Goal: Transaction & Acquisition: Purchase product/service

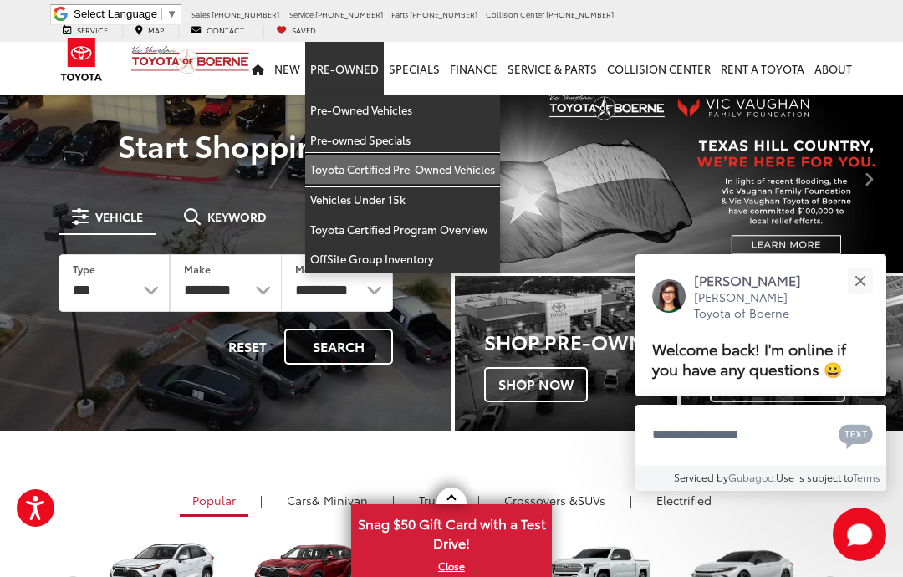
click at [469, 155] on link "Toyota Certified Pre-Owned Vehicles" at bounding box center [402, 170] width 195 height 30
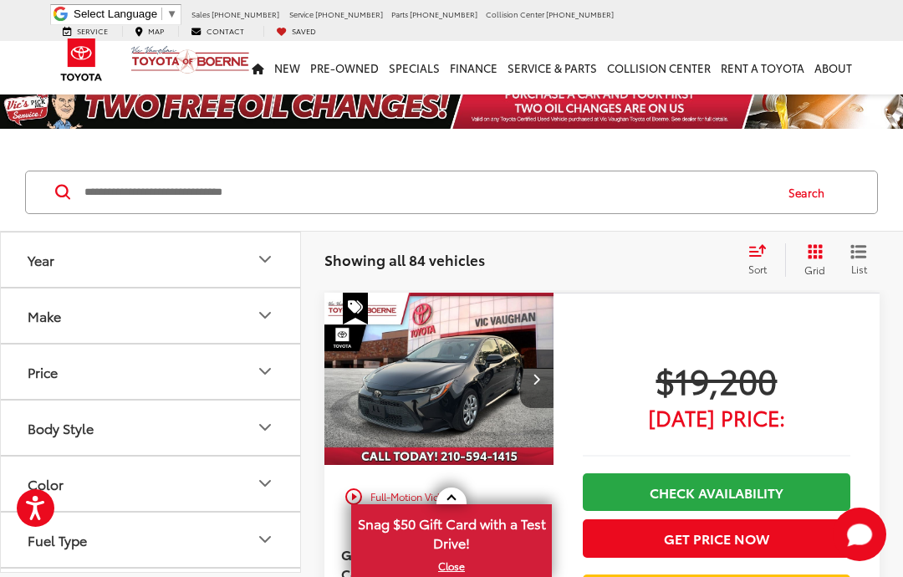
click at [262, 314] on icon "Make" at bounding box center [265, 315] width 10 height 5
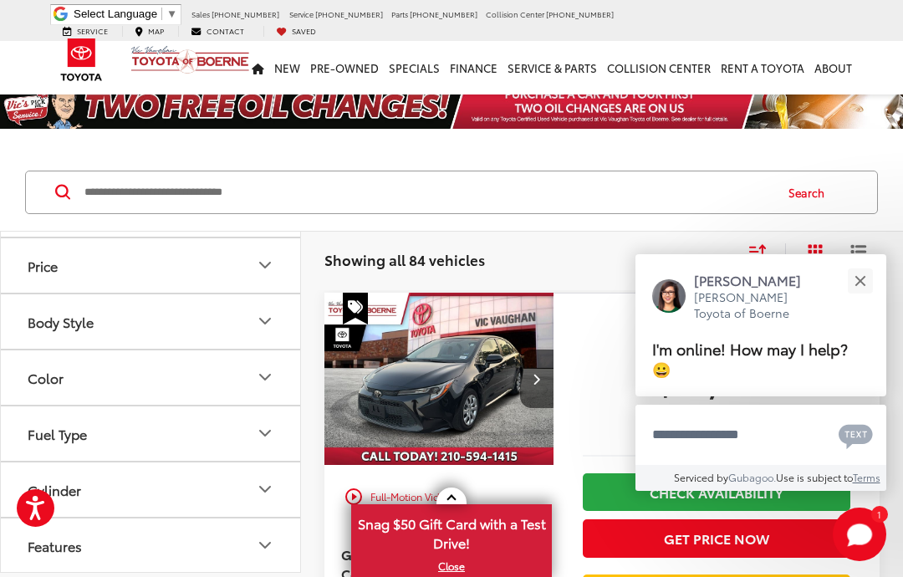
scroll to position [173, 0]
click at [851, 276] on button "Close" at bounding box center [860, 281] width 36 height 36
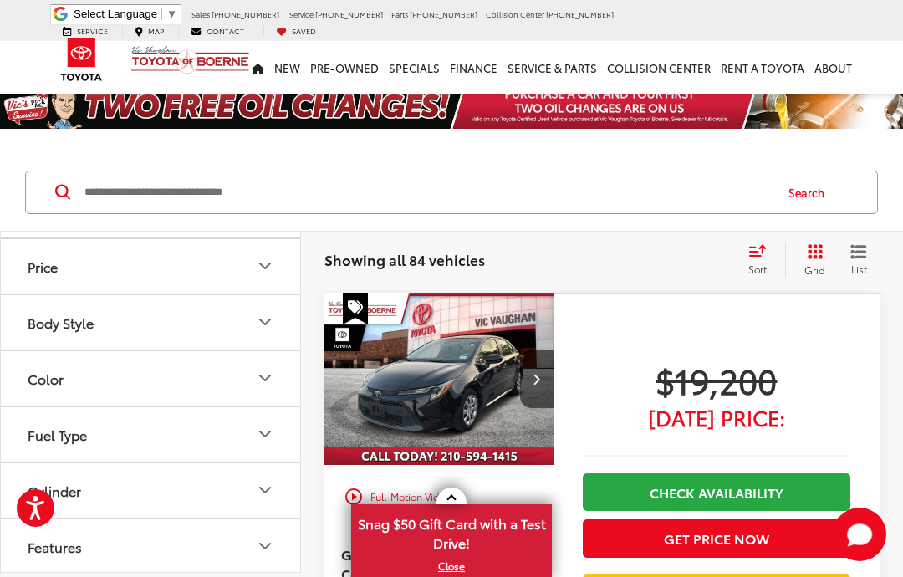
click at [252, 349] on button "Body Style" at bounding box center [151, 322] width 301 height 54
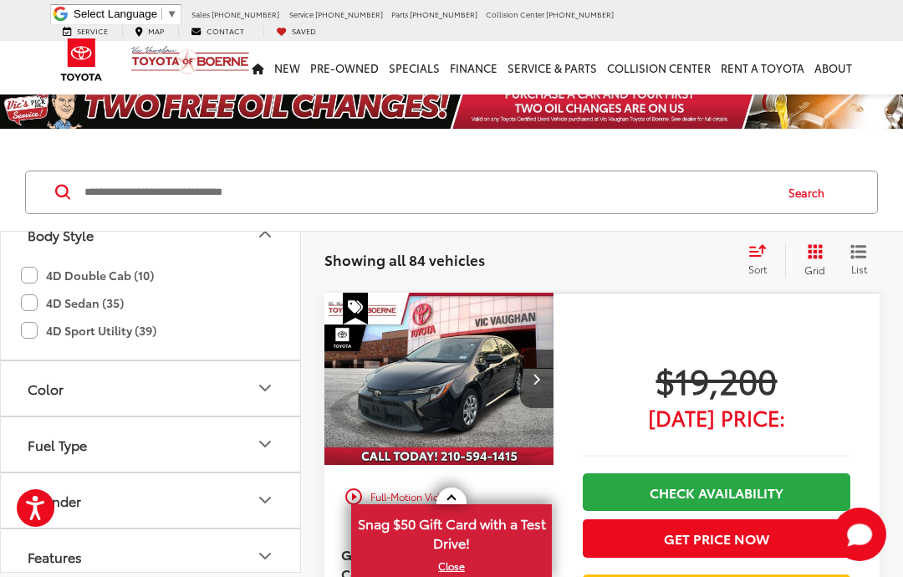
scroll to position [269, 0]
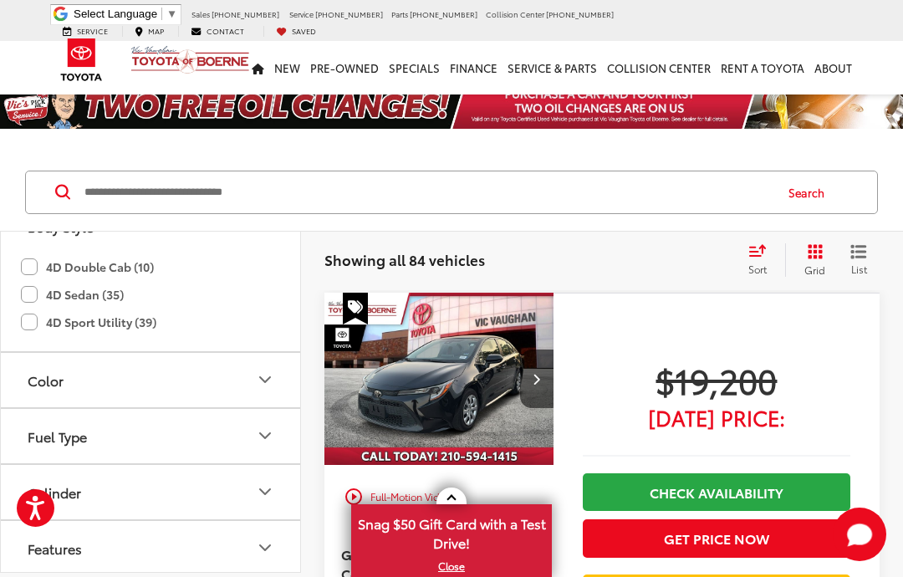
click at [38, 336] on label "4D Sport Utility (39)" at bounding box center [88, 322] width 135 height 28
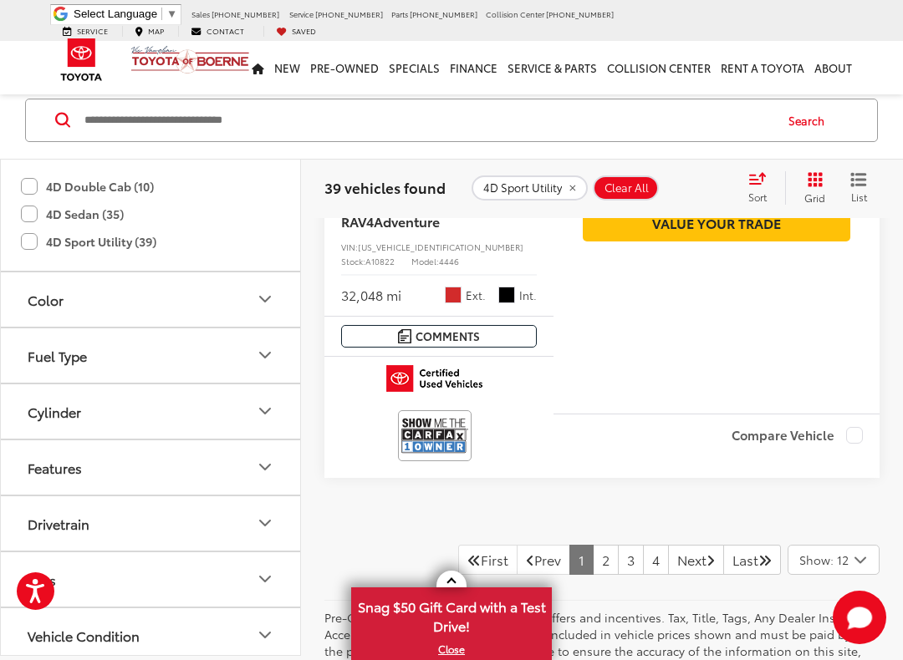
scroll to position [6715, 0]
click at [593, 544] on link "2" at bounding box center [606, 559] width 26 height 30
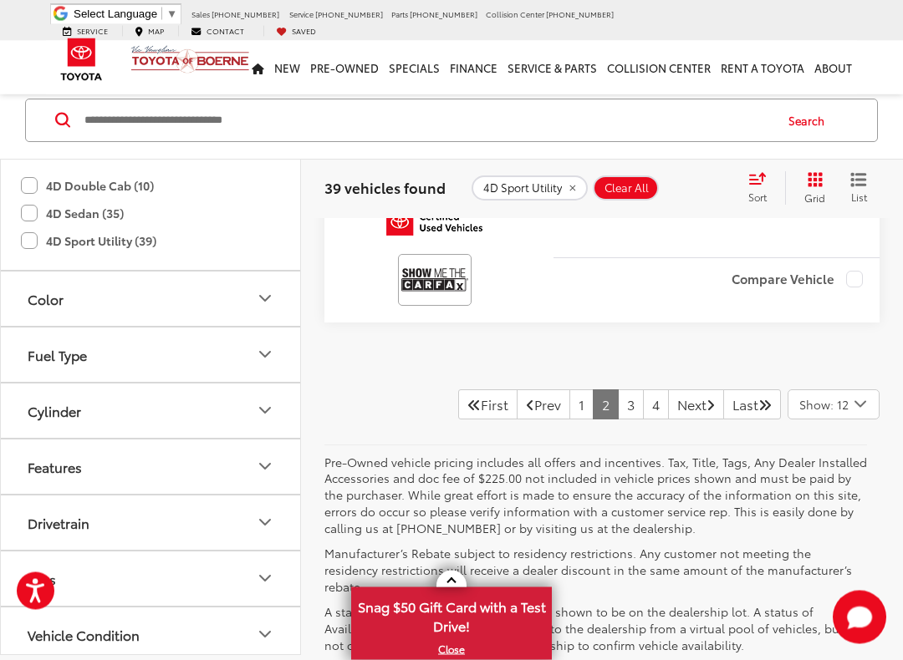
scroll to position [6871, 0]
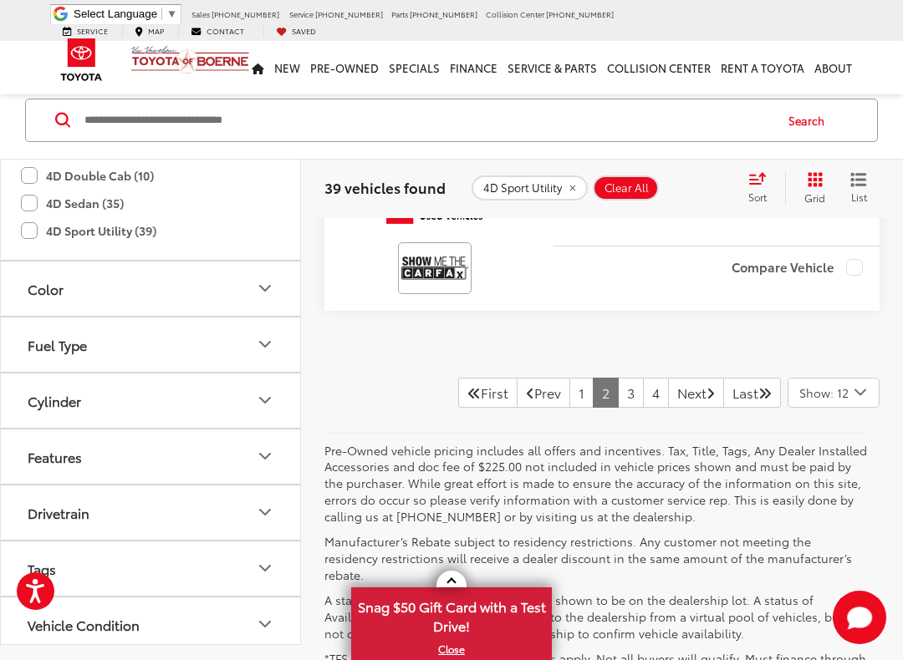
click at [618, 399] on link "3" at bounding box center [631, 393] width 26 height 30
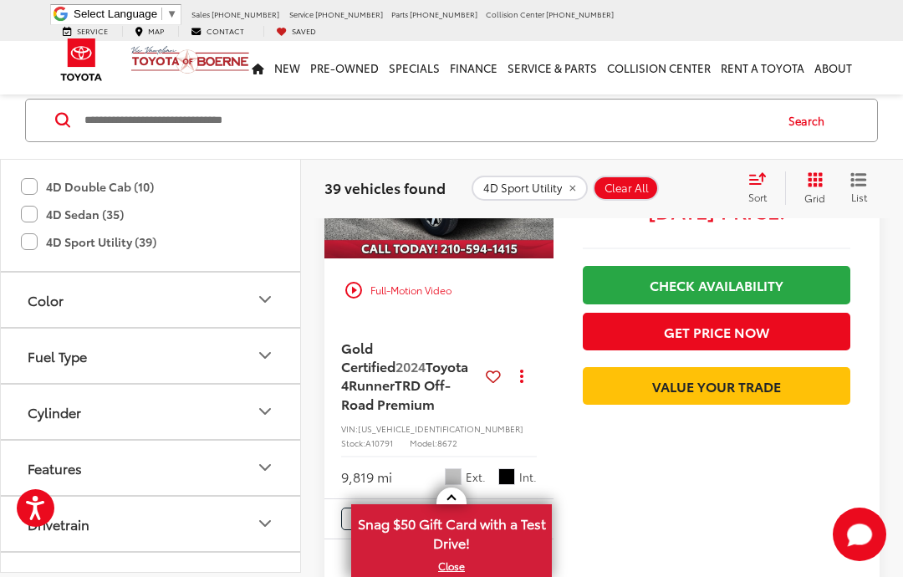
scroll to position [4953, 0]
